Goal: Information Seeking & Learning: Learn about a topic

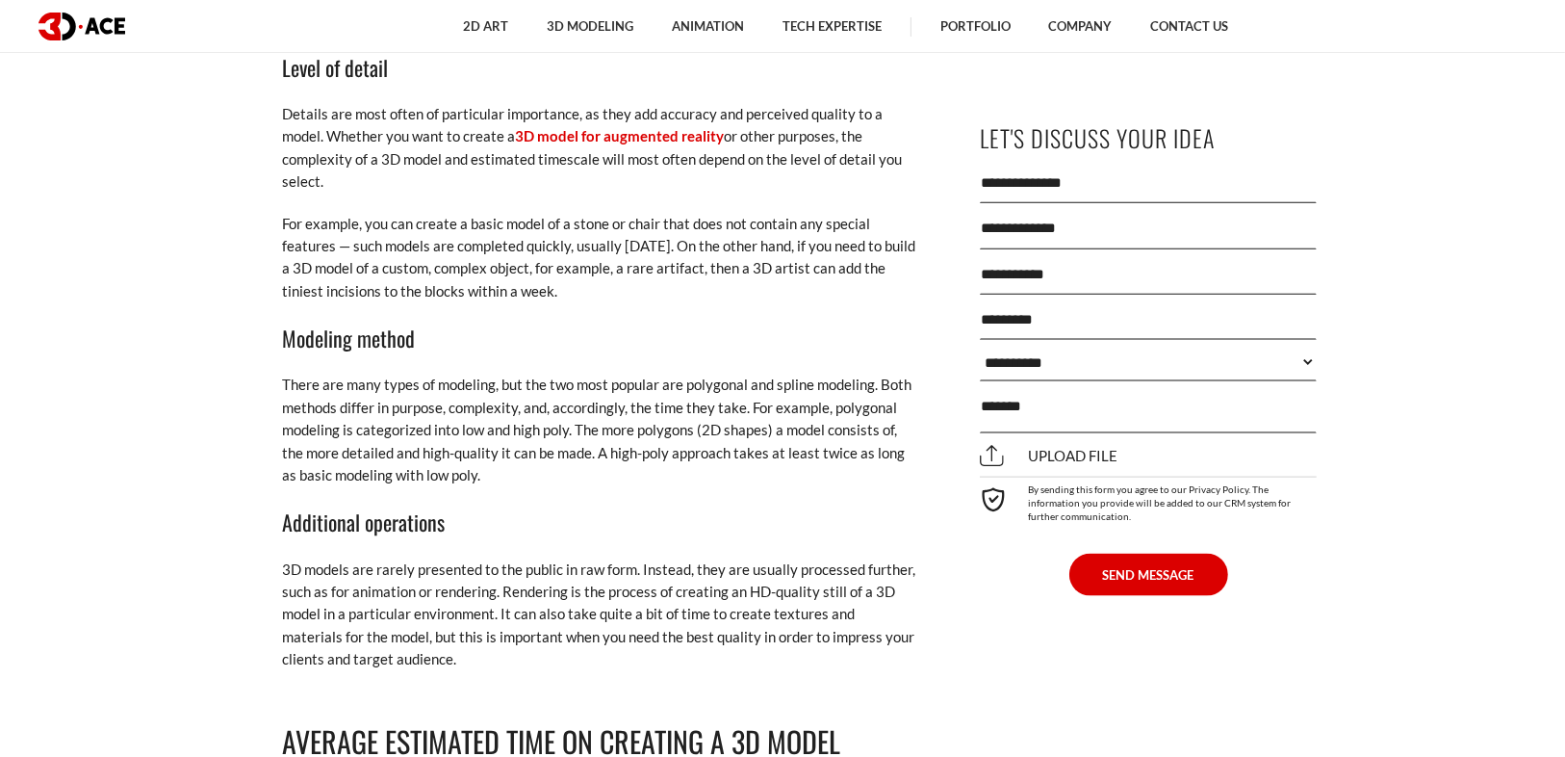
scroll to position [2156, 0]
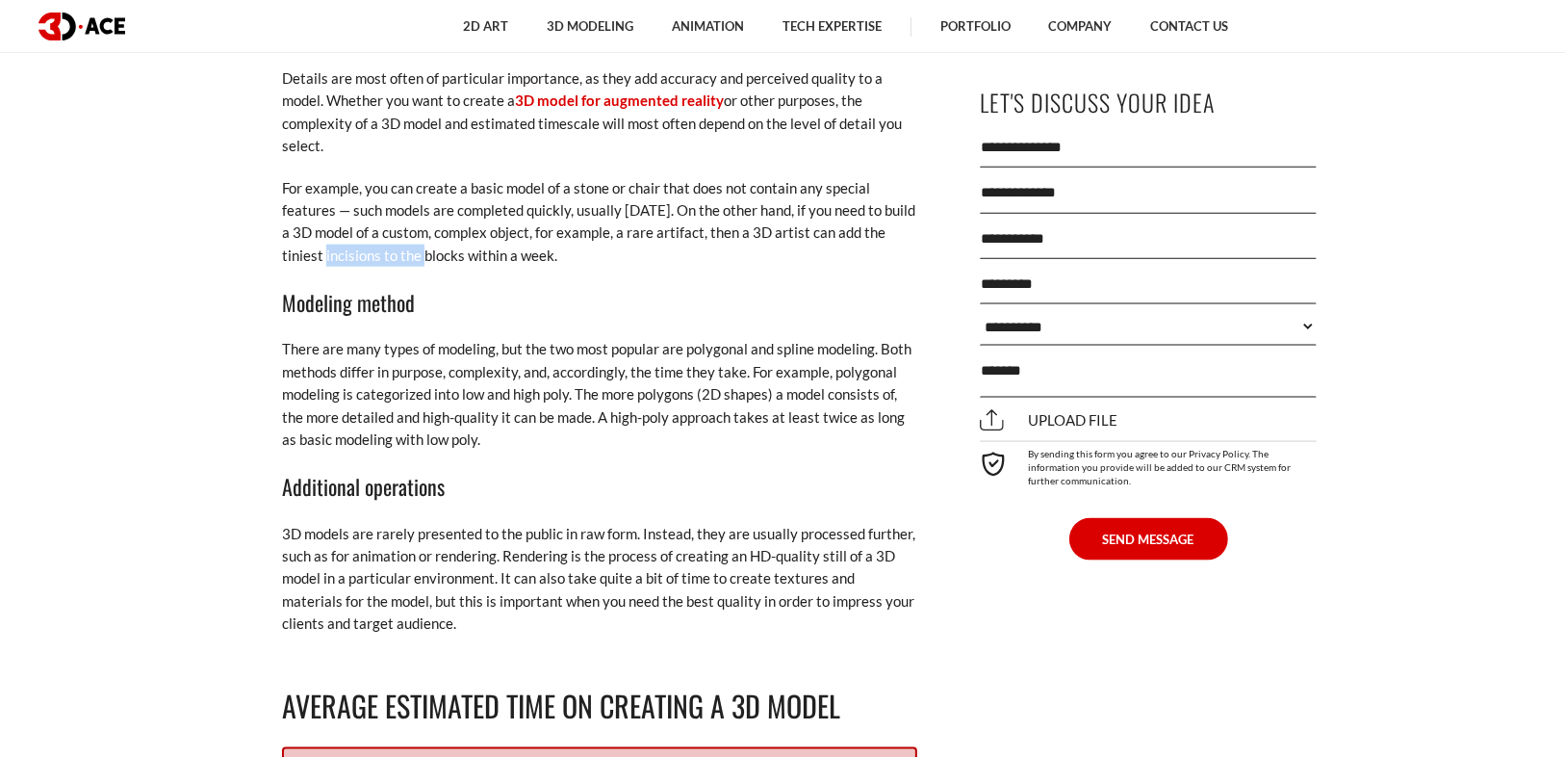
drag, startPoint x: 306, startPoint y: 258, endPoint x: 402, endPoint y: 247, distance: 96.8
click at [402, 247] on p "For example, you can create a basic model of a stone or chair that does not con…" at bounding box center [599, 222] width 635 height 90
copy p "tiniest incisions"
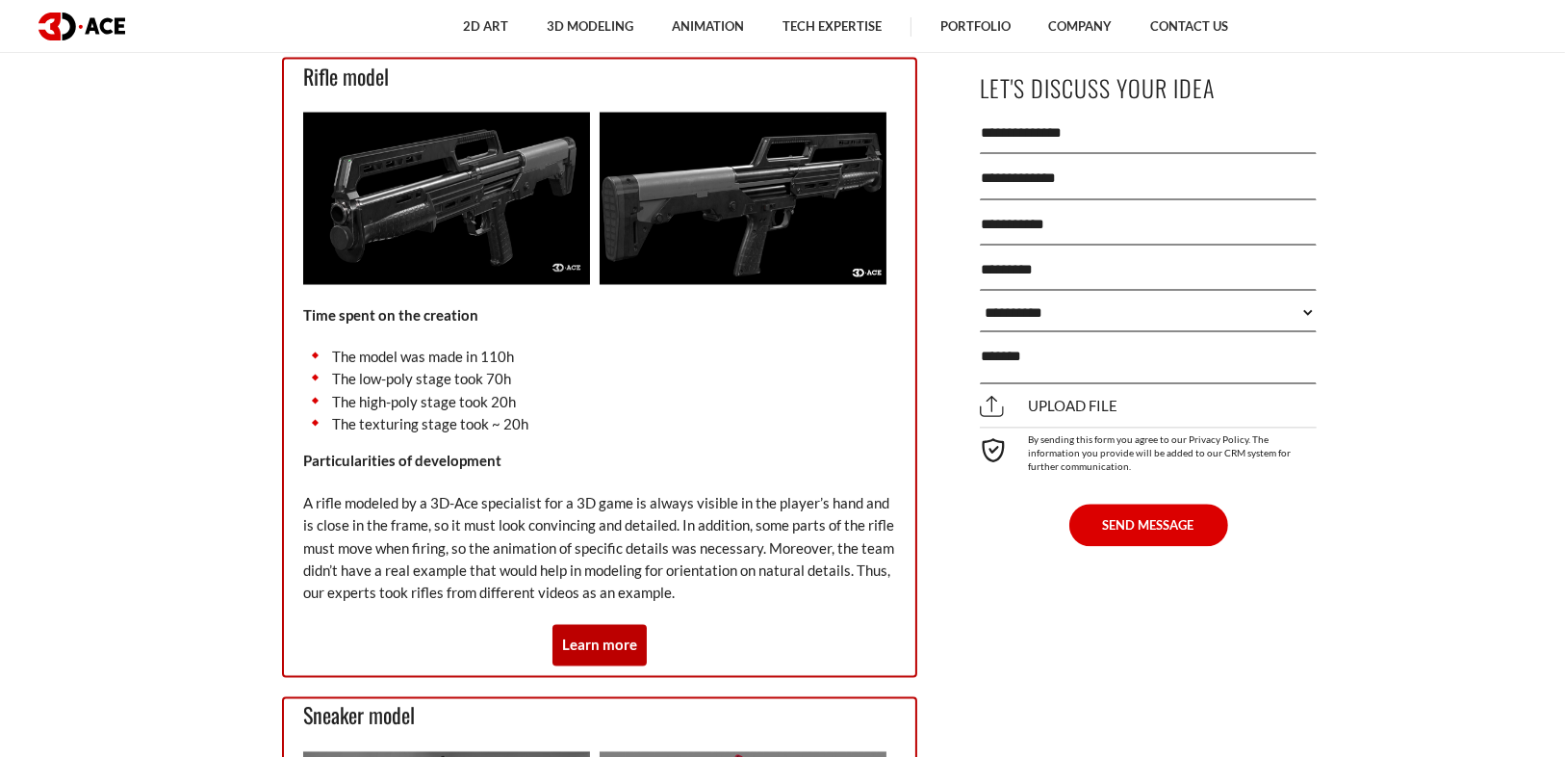
scroll to position [3616, 0]
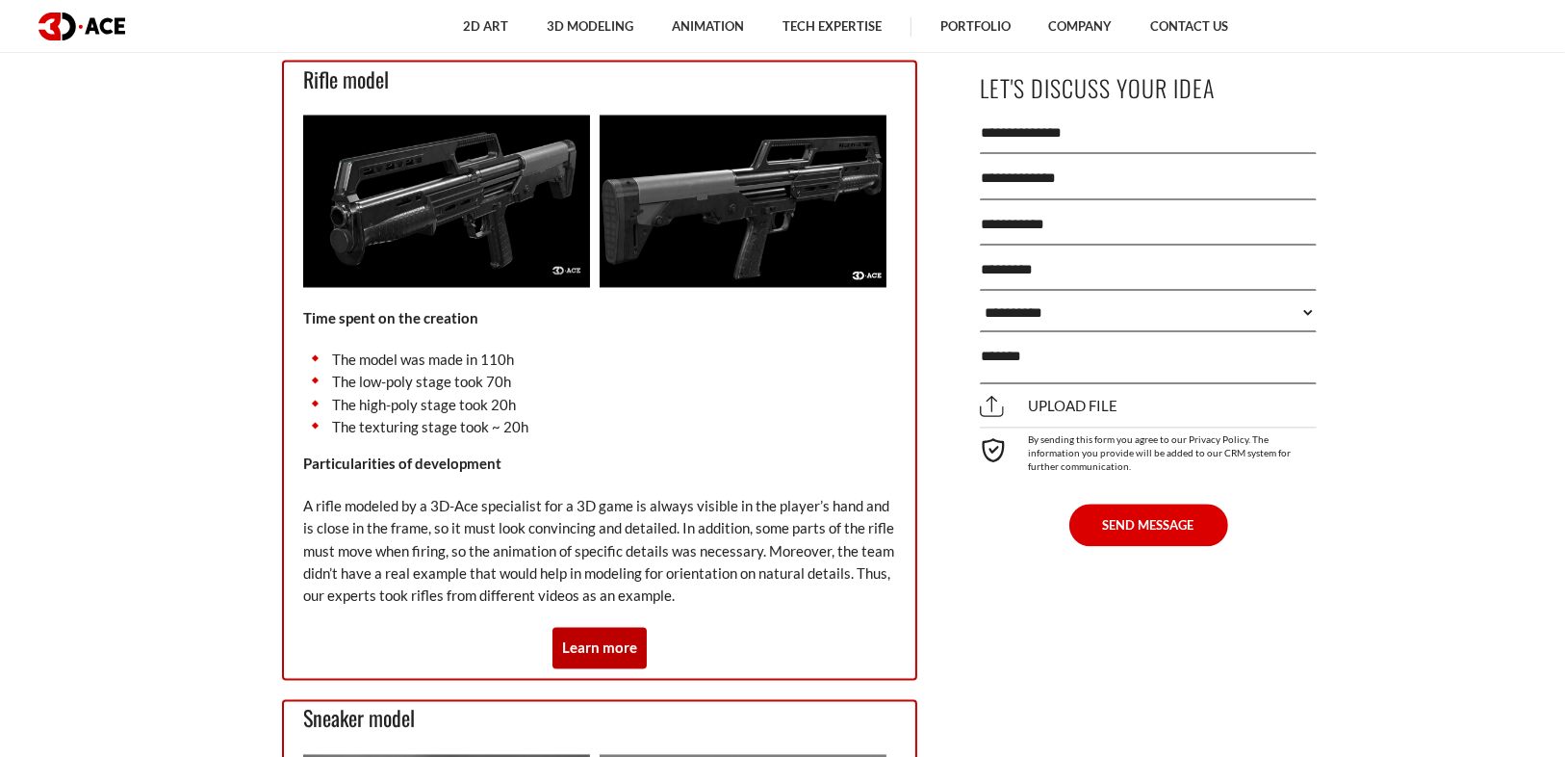
click at [743, 544] on p "A rifle modeled by a 3D-Ace specialist for a 3D game is always visible in the p…" at bounding box center [599, 551] width 593 height 113
drag, startPoint x: 743, startPoint y: 544, endPoint x: 839, endPoint y: 635, distance: 132.8
click at [839, 635] on div "Rifle model Time spent on the creation The model was made in 110h The low-poly …" at bounding box center [599, 370] width 635 height 620
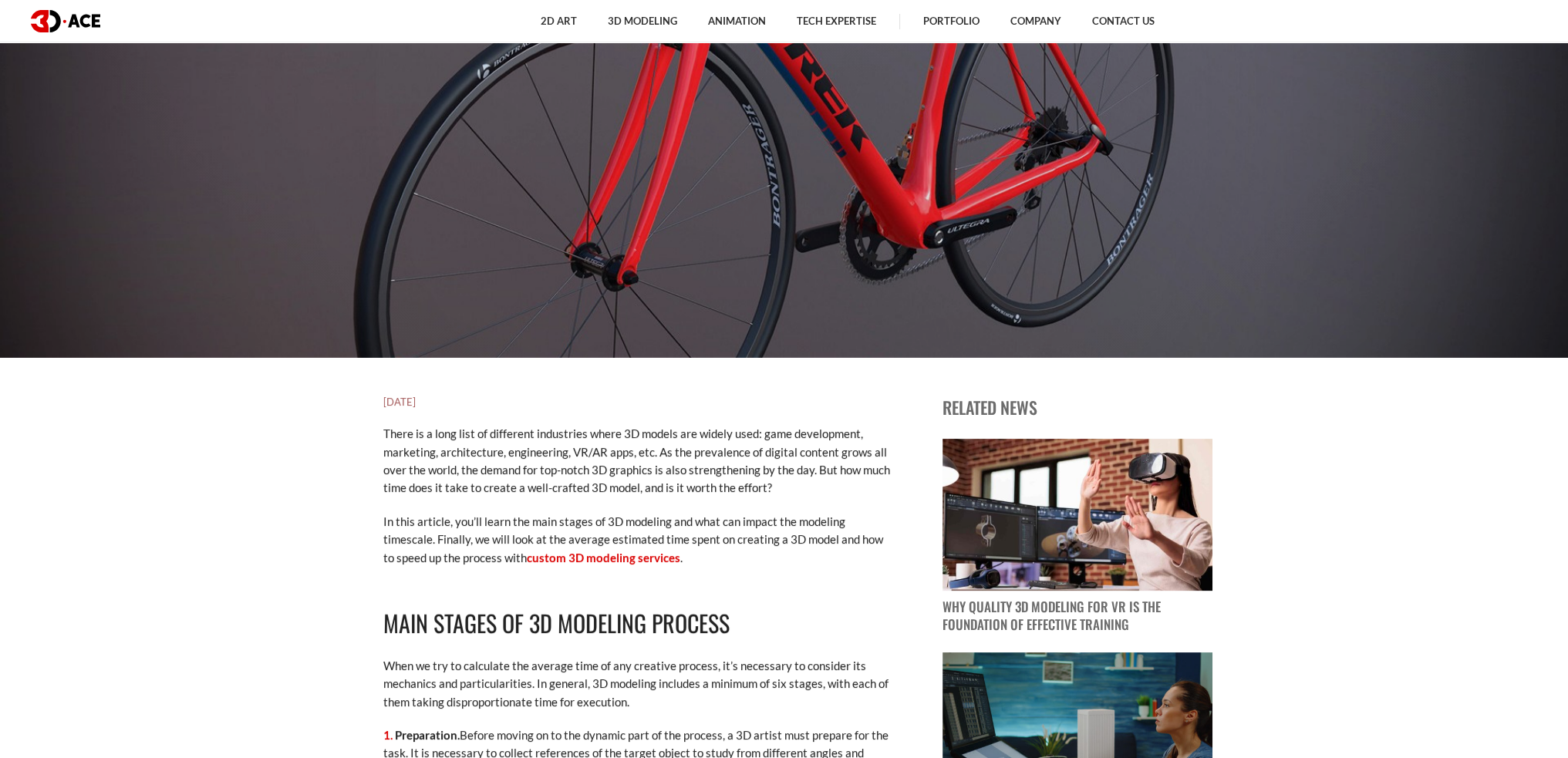
scroll to position [444, 0]
